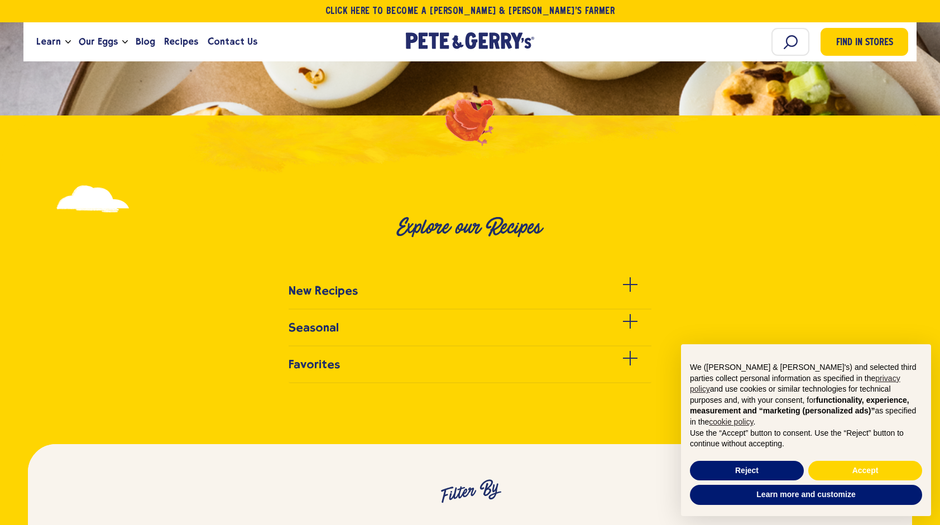
scroll to position [335, 0]
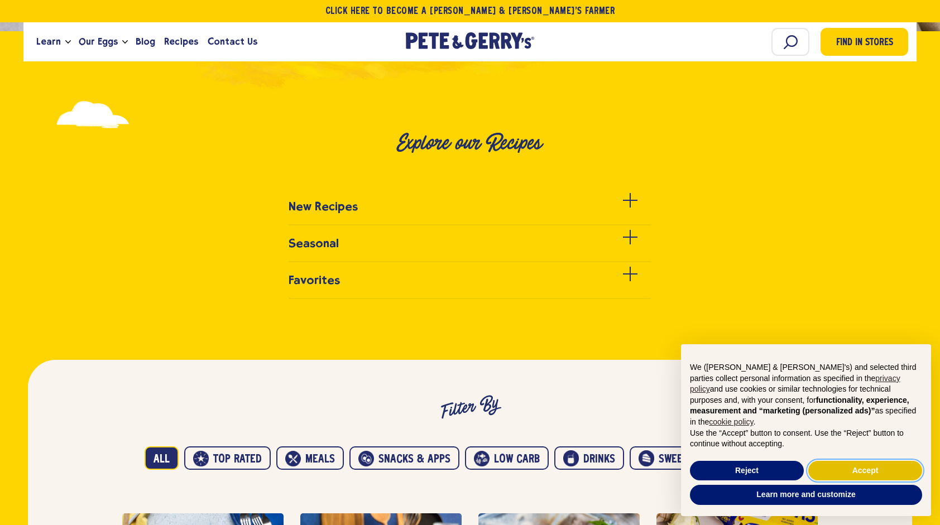
click at [862, 468] on button "Accept" at bounding box center [865, 471] width 114 height 20
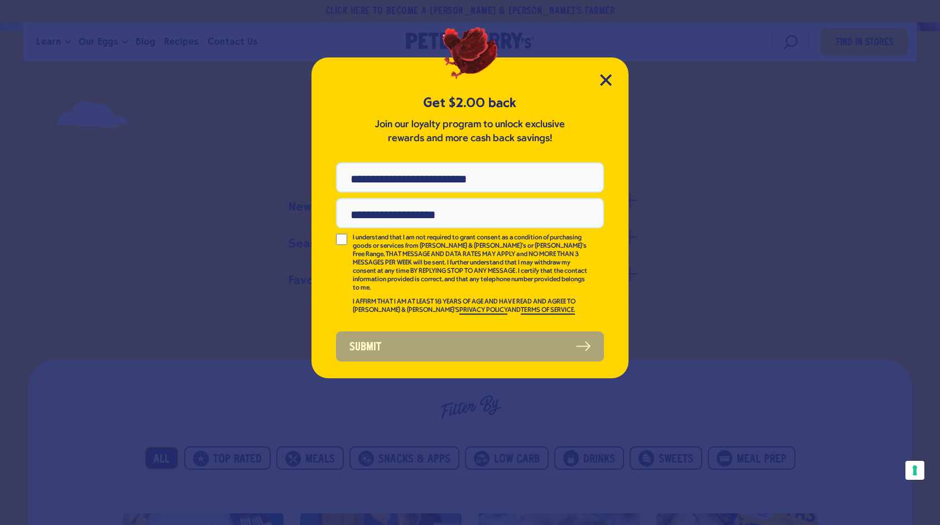
scroll to position [0, 0]
click at [610, 82] on icon "Close Modal" at bounding box center [606, 80] width 12 height 12
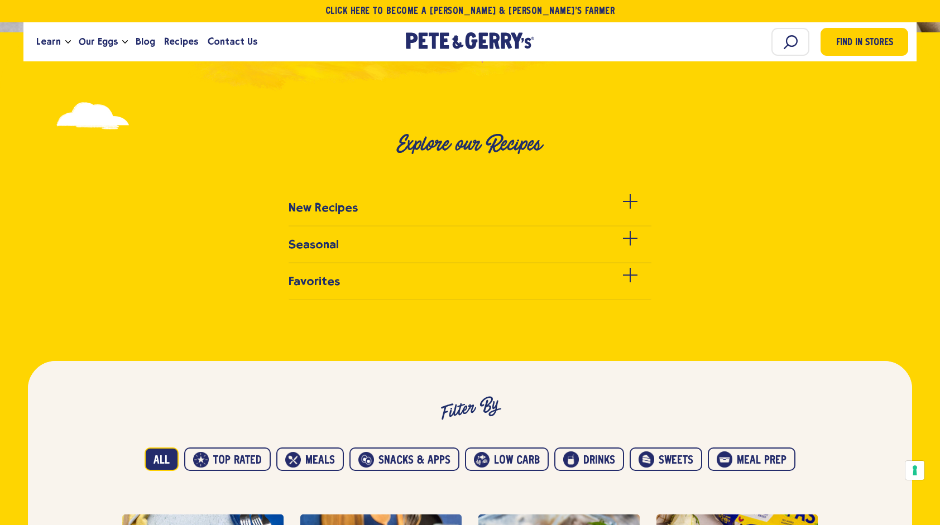
scroll to position [335, 0]
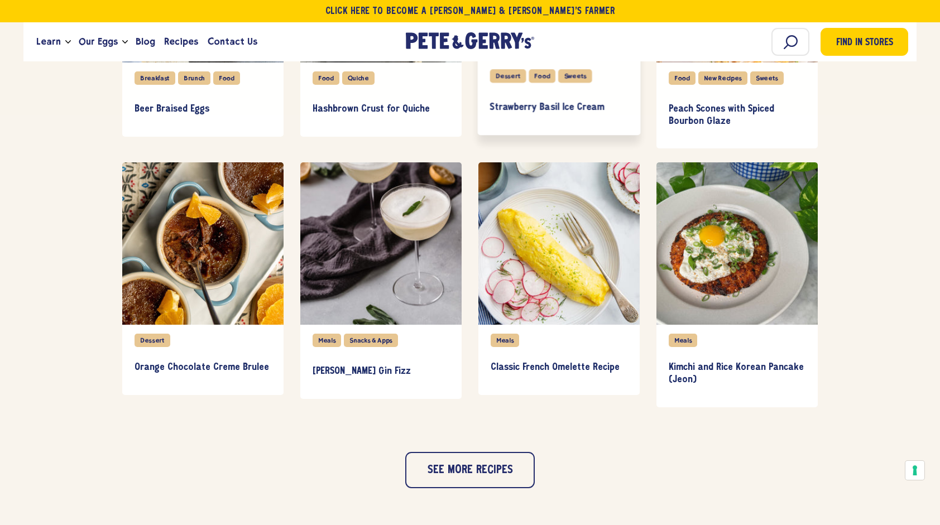
scroll to position [949, 0]
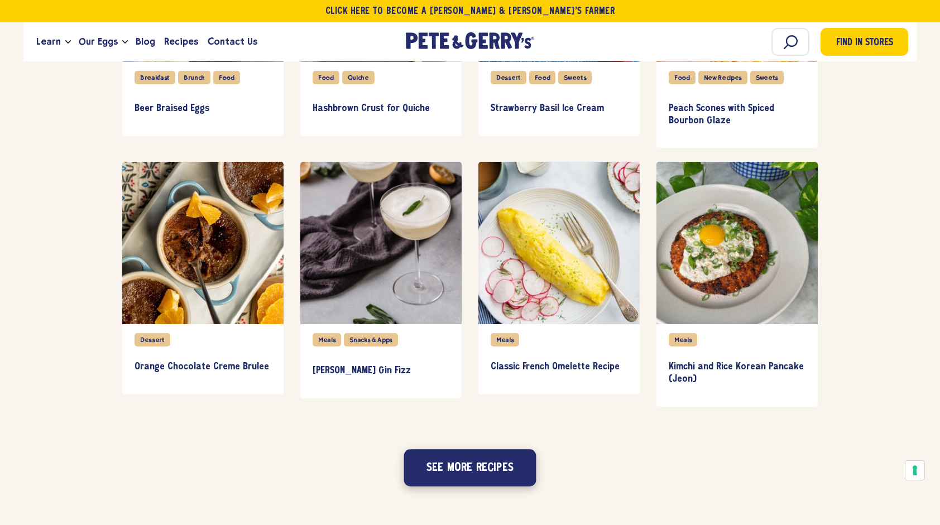
click at [518, 471] on button "See more recipes" at bounding box center [470, 467] width 132 height 37
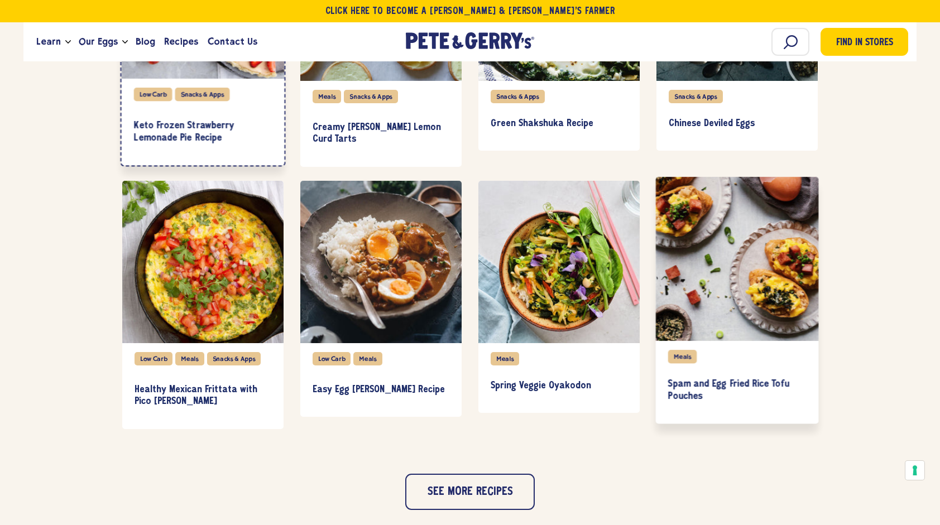
scroll to position [1507, 0]
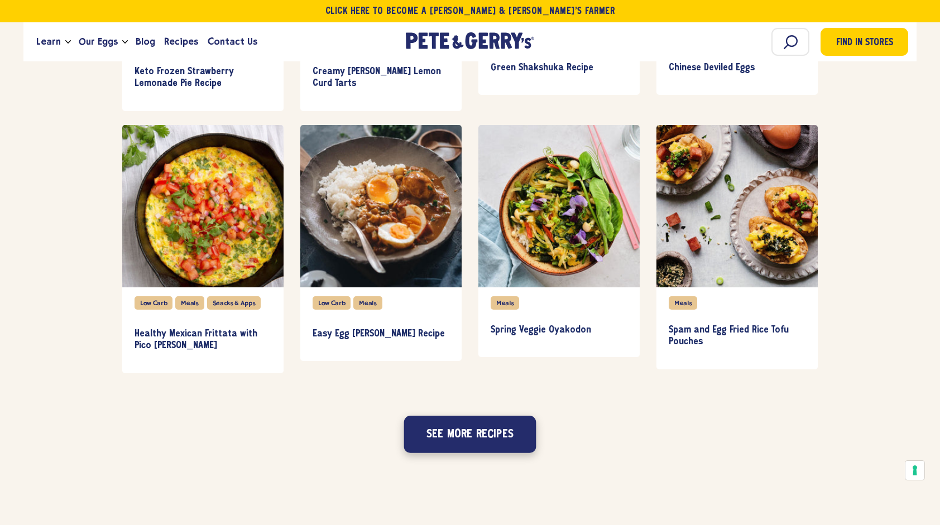
click at [498, 440] on button "See more recipes" at bounding box center [470, 434] width 132 height 37
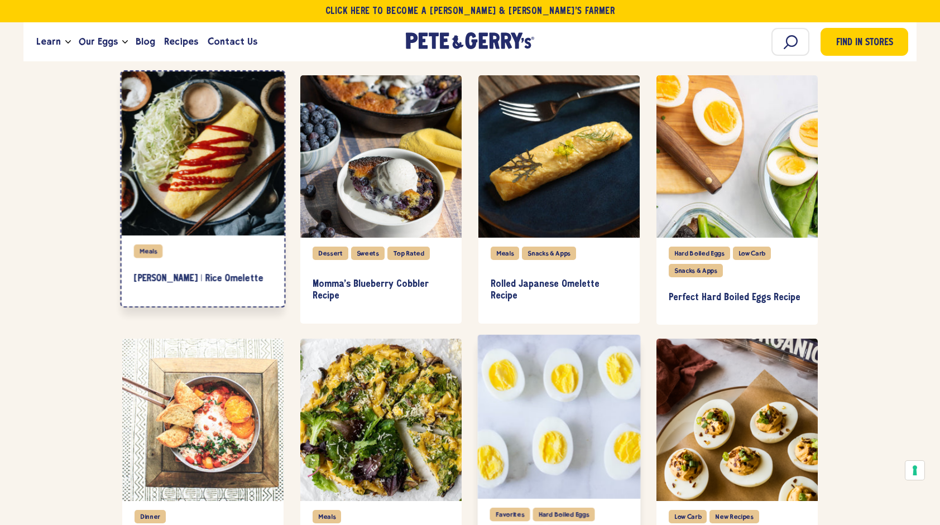
scroll to position [2010, 0]
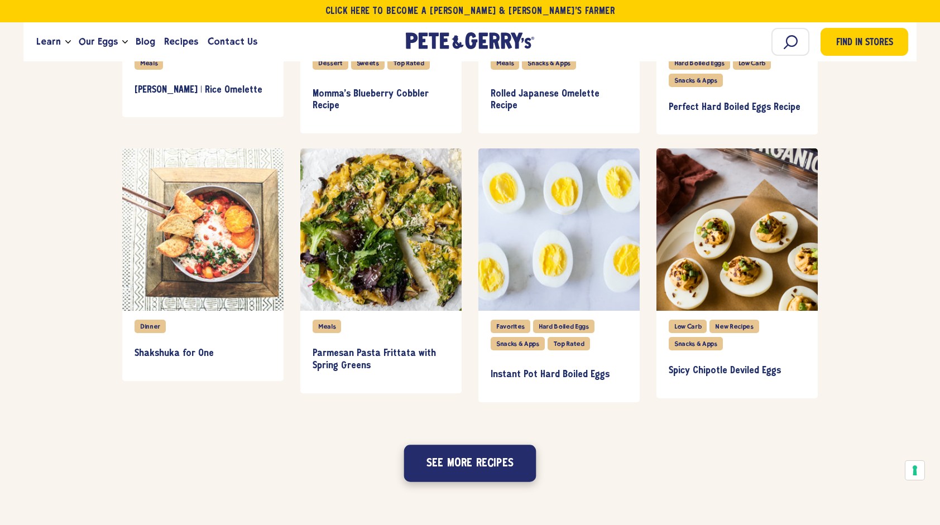
click at [461, 461] on button "See more recipes" at bounding box center [470, 463] width 132 height 37
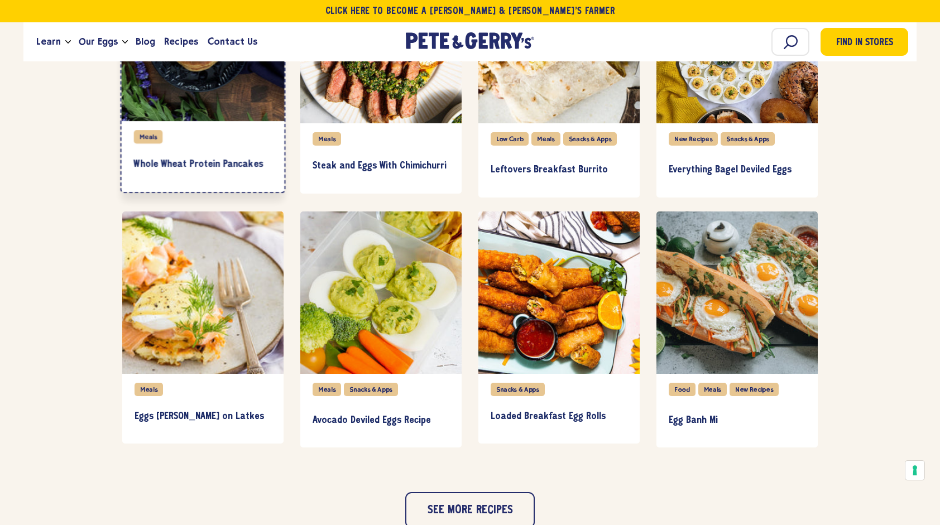
scroll to position [2512, 0]
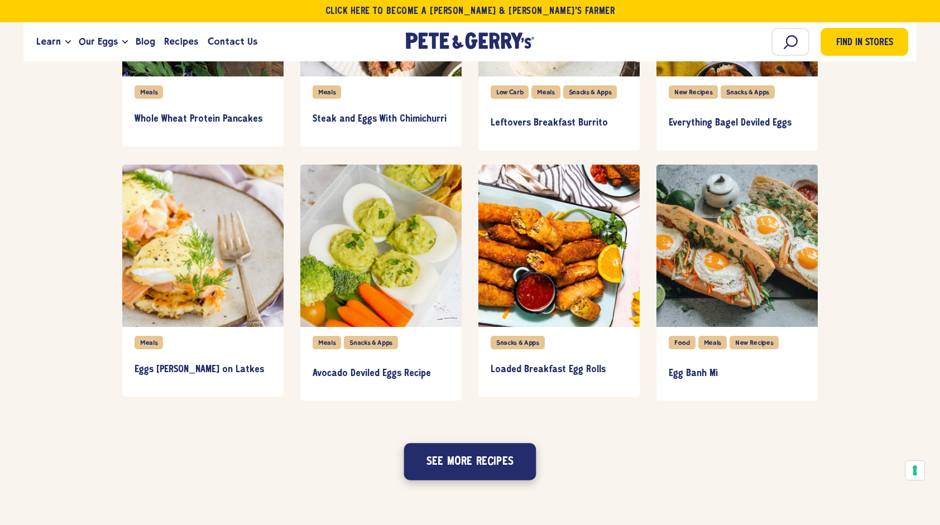
click at [451, 460] on button "See more recipes" at bounding box center [470, 462] width 132 height 37
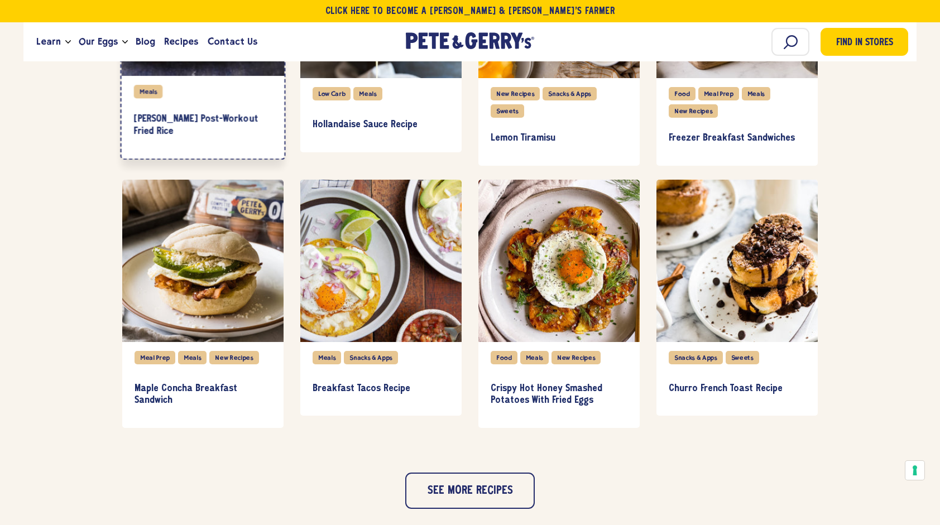
scroll to position [3014, 0]
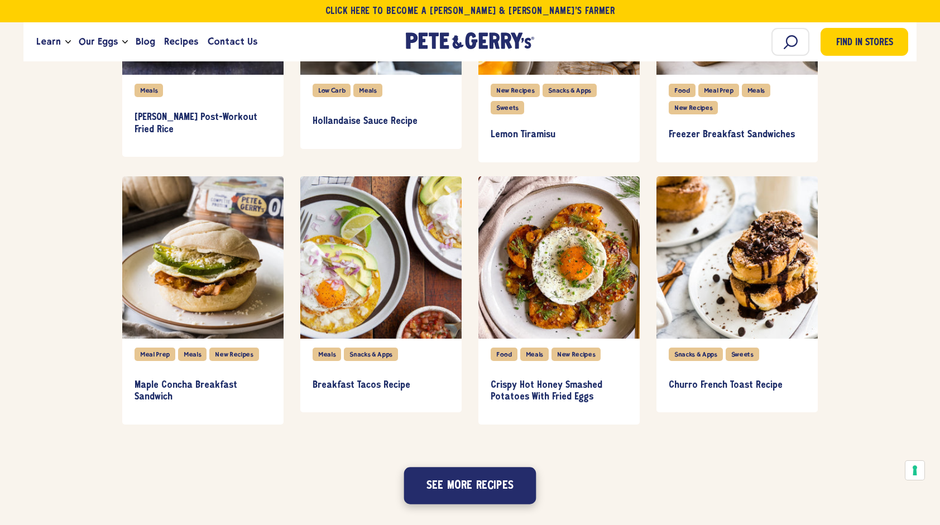
click at [467, 472] on button "See more recipes" at bounding box center [470, 485] width 132 height 37
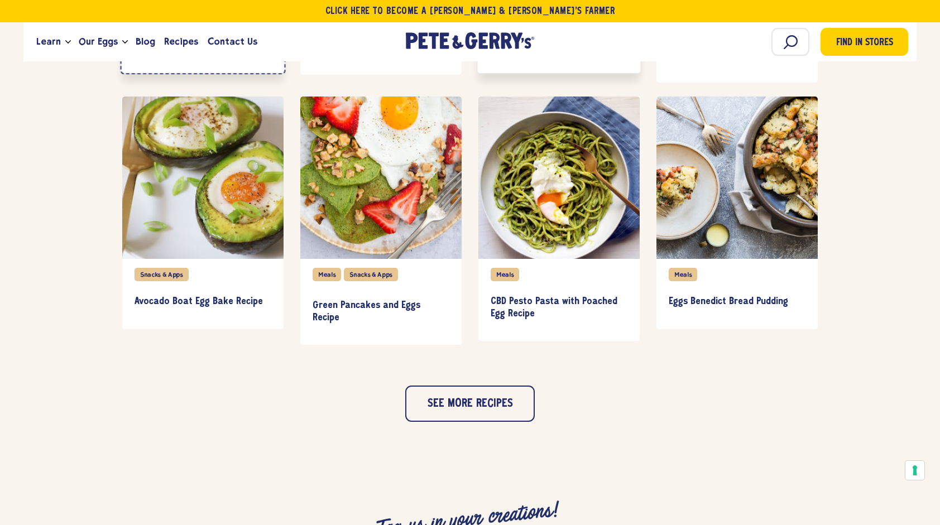
scroll to position [3740, 0]
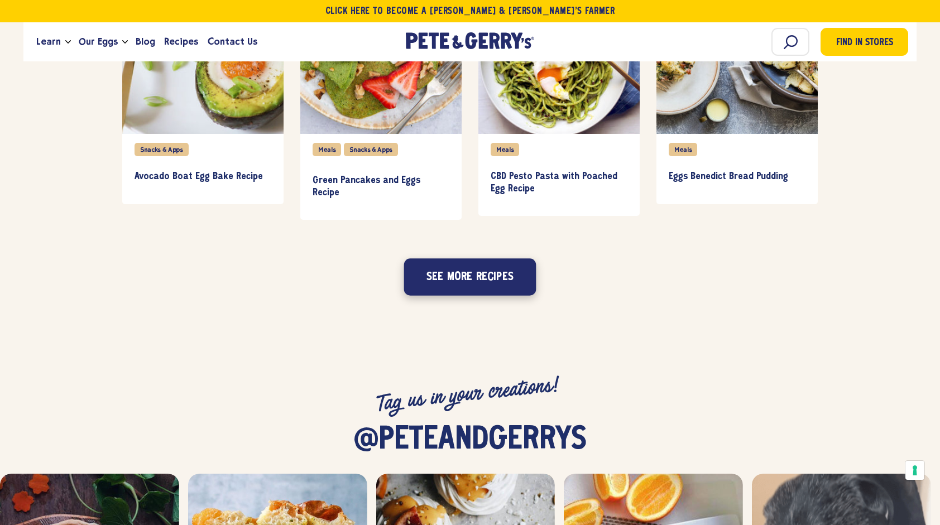
click at [496, 290] on button "See more recipes" at bounding box center [470, 277] width 132 height 37
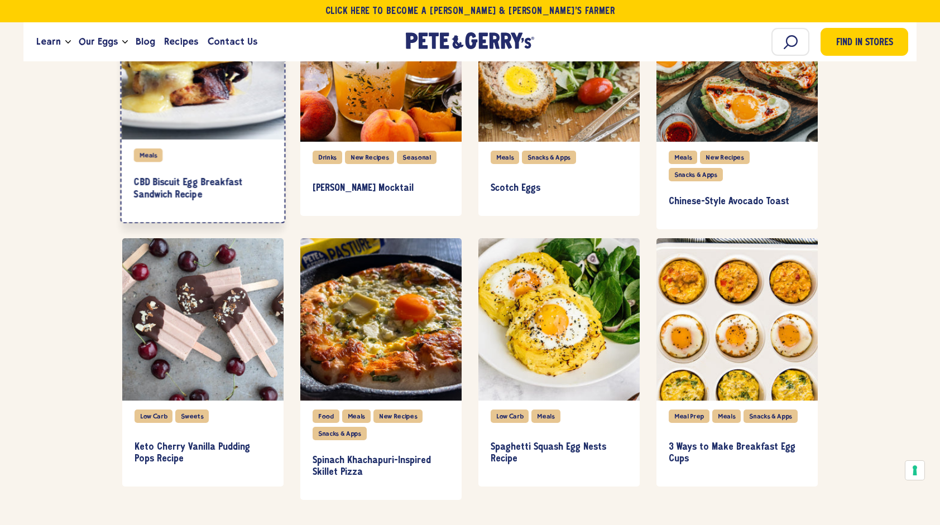
scroll to position [4158, 0]
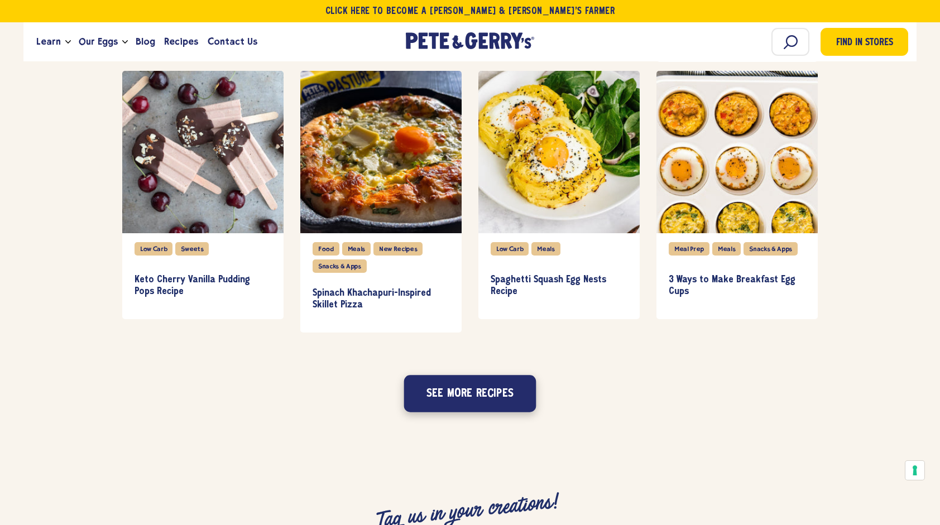
click at [464, 387] on button "See more recipes" at bounding box center [470, 393] width 132 height 37
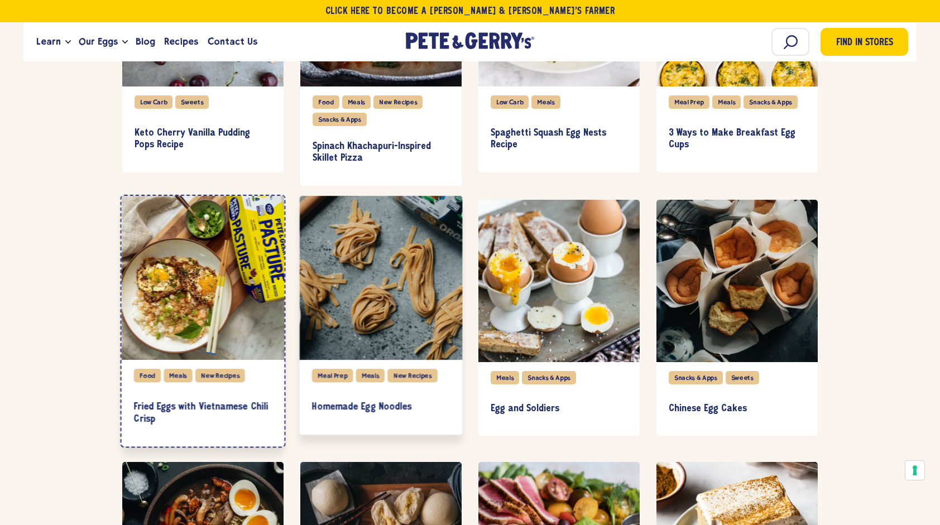
scroll to position [4270, 0]
